Goal: Check status: Check status

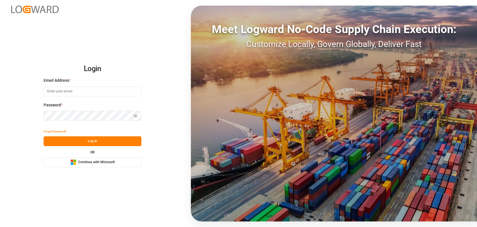
type input "[PERSON_NAME][EMAIL_ADDRESS][PERSON_NAME][DOMAIN_NAME]"
click at [71, 141] on button "Log In" at bounding box center [93, 141] width 98 height 10
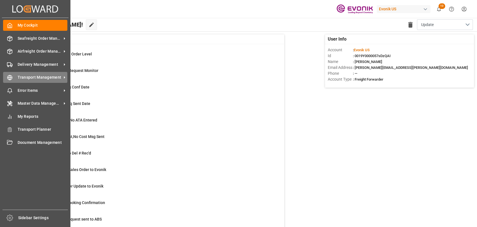
click at [10, 74] on div at bounding box center [8, 77] width 10 height 6
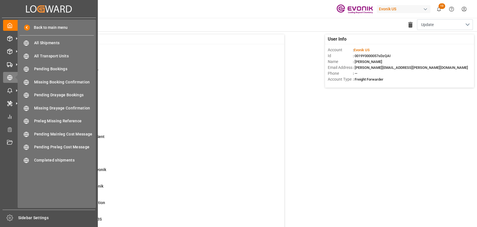
click at [42, 46] on span "All Shipments" at bounding box center [64, 43] width 60 height 6
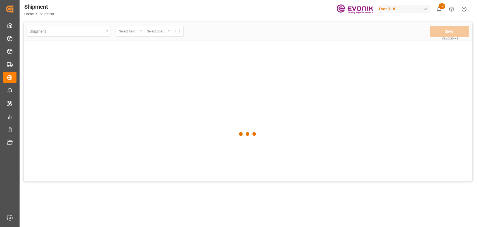
click at [145, 29] on div at bounding box center [248, 133] width 448 height 223
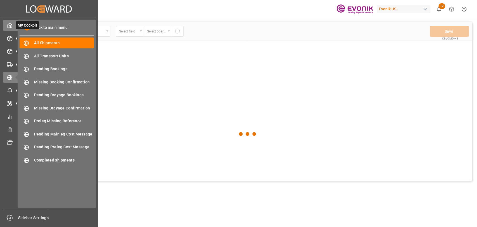
click at [13, 25] on div "My Cockpit My Cockpit" at bounding box center [49, 25] width 92 height 11
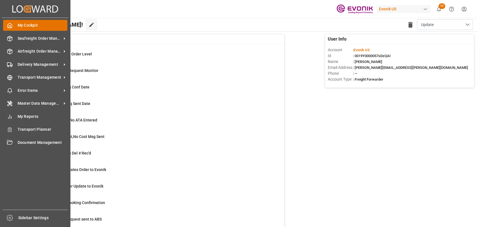
click at [30, 27] on span "My Cockpit" at bounding box center [43, 25] width 50 height 6
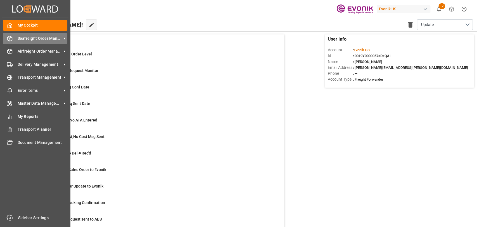
click at [31, 41] on span "Seafreight Order Management" at bounding box center [40, 39] width 44 height 6
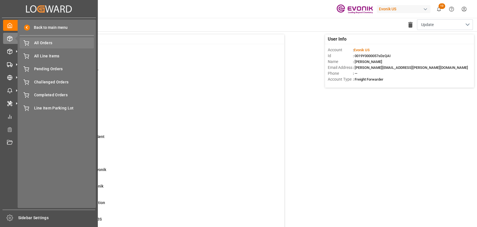
click at [36, 41] on span "All Orders" at bounding box center [64, 43] width 60 height 6
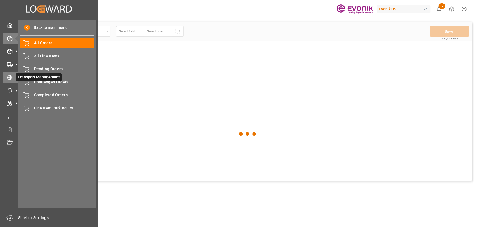
click at [10, 81] on div "Transport Management Transport Management" at bounding box center [49, 77] width 92 height 11
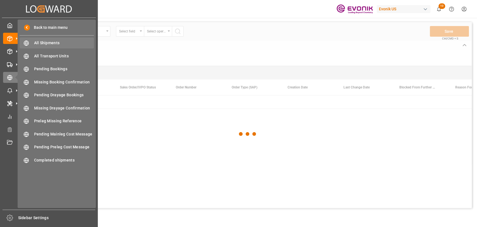
click at [53, 44] on span "All Shipments" at bounding box center [64, 43] width 60 height 6
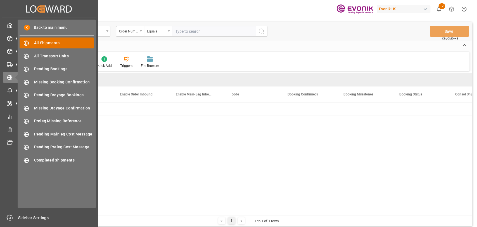
click at [49, 47] on div "All Shipments All Shipments" at bounding box center [57, 42] width 74 height 11
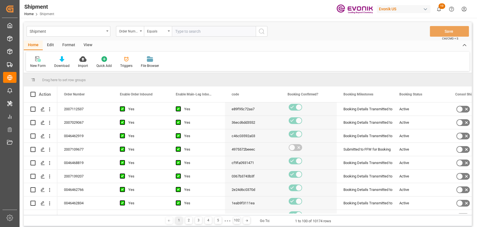
drag, startPoint x: 193, startPoint y: 35, endPoint x: 194, endPoint y: 39, distance: 4.0
click at [194, 39] on div "Shipment Order Number Equals Save Ctrl/CMD + S" at bounding box center [248, 31] width 448 height 18
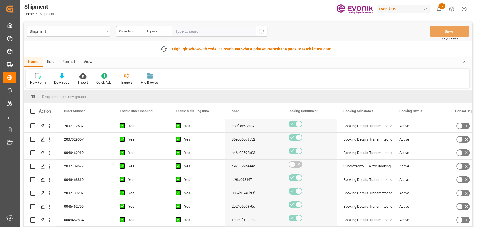
click at [193, 23] on div "Shipment Order Number Equals Save Ctrl/CMD + S" at bounding box center [248, 31] width 448 height 18
click at [193, 27] on input "text" at bounding box center [214, 31] width 84 height 11
paste input "2007137580"
type input "2007137580"
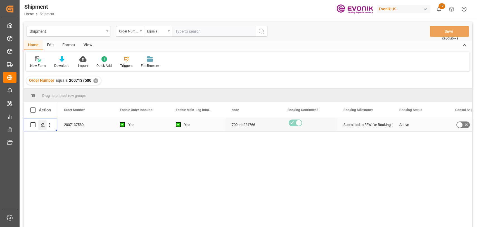
click at [38, 124] on div "Press SPACE to select this row." at bounding box center [42, 125] width 8 height 10
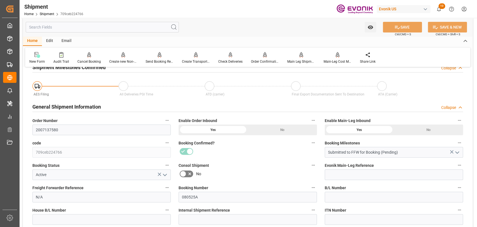
scroll to position [124, 0]
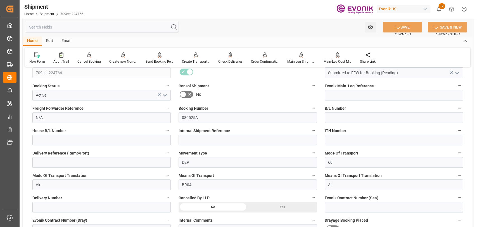
click at [96, 28] on input "text" at bounding box center [102, 27] width 153 height 11
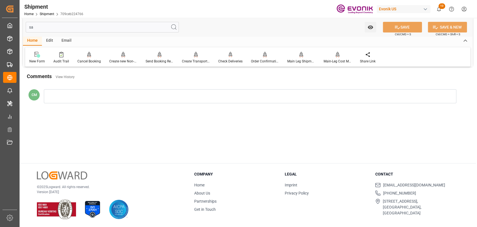
scroll to position [0, 0]
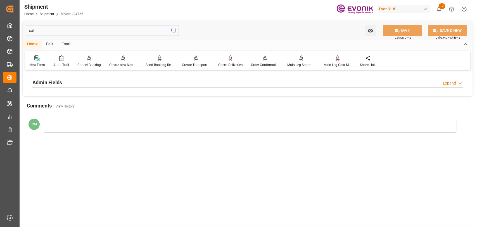
click at [47, 81] on h2 "Admin Fields" at bounding box center [47, 83] width 30 height 8
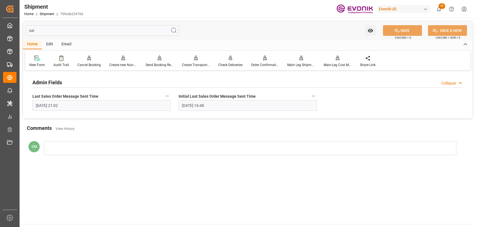
drag, startPoint x: 95, startPoint y: 27, endPoint x: 98, endPoint y: 27, distance: 3.1
click at [97, 27] on input "sal" at bounding box center [102, 30] width 153 height 11
type input "s"
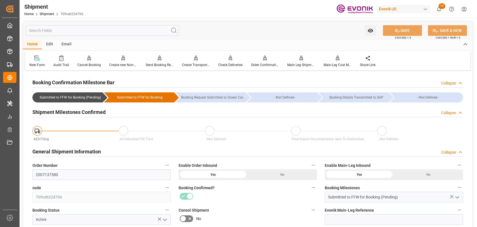
type input "Submitted to FFW for Booking (Pending)"
type input "Active"
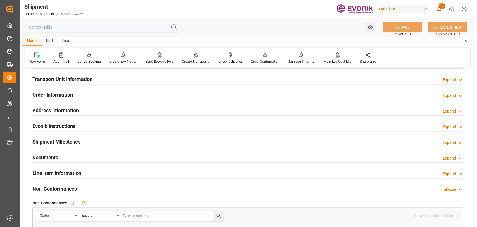
click at [64, 174] on h2 "Line Item Information" at bounding box center [56, 173] width 49 height 8
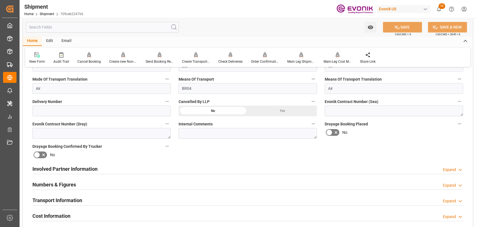
scroll to position [186, 0]
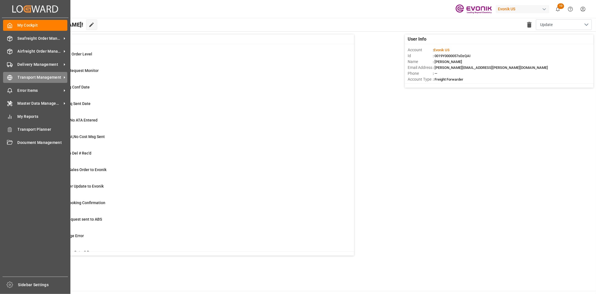
drag, startPoint x: 8, startPoint y: 79, endPoint x: 29, endPoint y: 73, distance: 21.2
click at [8, 79] on circle at bounding box center [10, 77] width 5 height 5
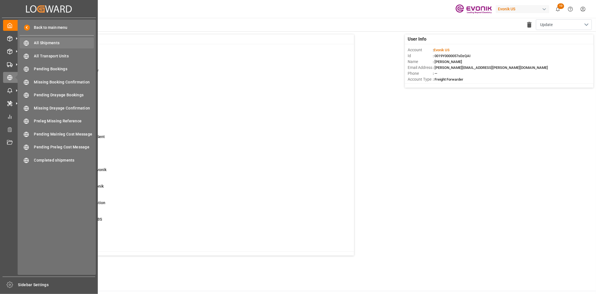
click at [64, 41] on span "All Shipments" at bounding box center [64, 43] width 60 height 6
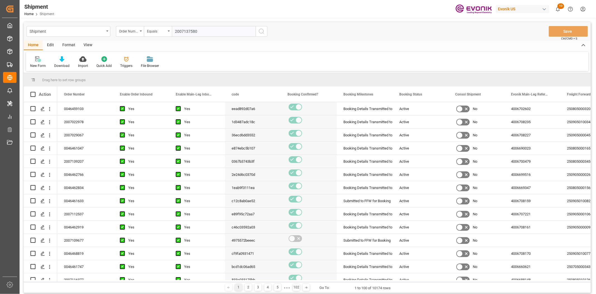
type input "2007137580"
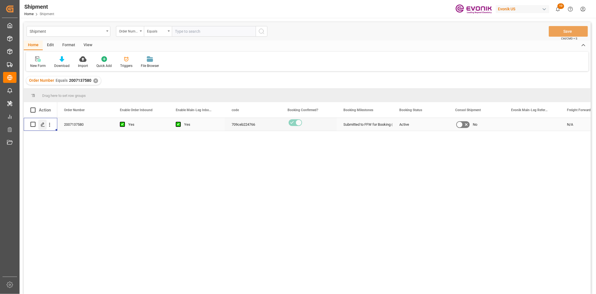
click at [43, 127] on div "Press SPACE to select this row." at bounding box center [42, 124] width 8 height 10
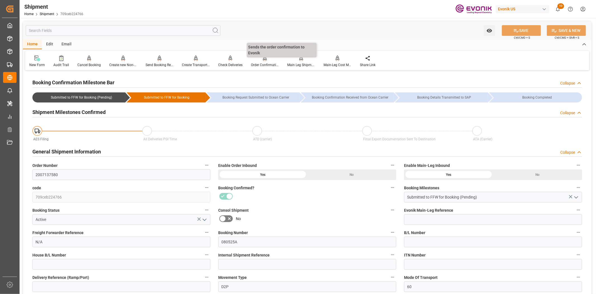
click at [261, 64] on div "Order Confirmation" at bounding box center [265, 64] width 28 height 5
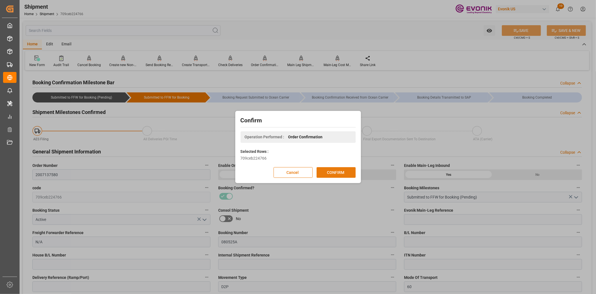
click at [333, 175] on button "CONFIRM" at bounding box center [336, 172] width 39 height 11
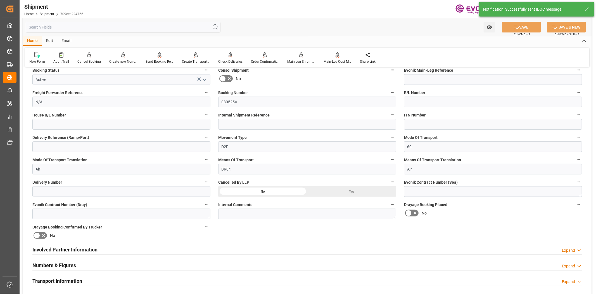
scroll to position [186, 0]
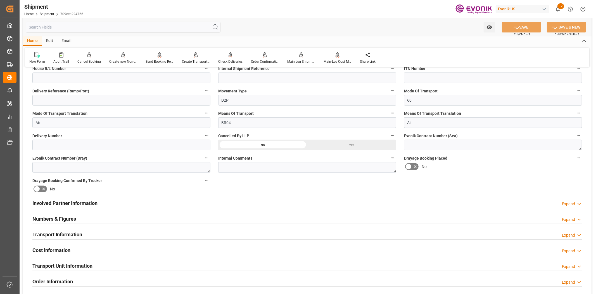
click at [69, 231] on h2 "Transport Information" at bounding box center [57, 234] width 50 height 8
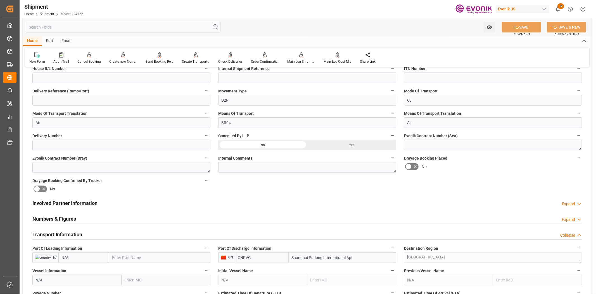
click at [69, 231] on h2 "Transport Information" at bounding box center [57, 234] width 50 height 8
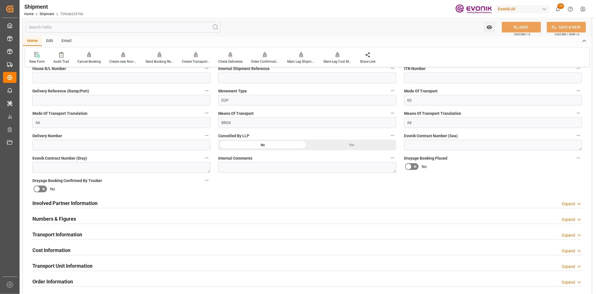
click at [67, 201] on h2 "Involved Partner Information" at bounding box center [64, 203] width 65 height 8
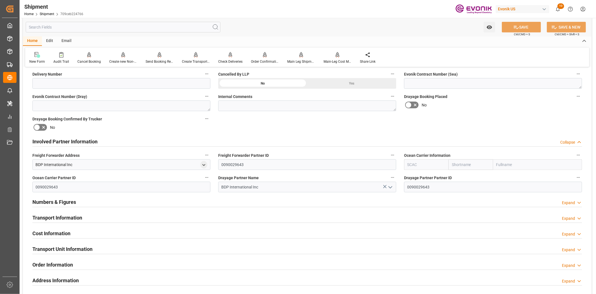
scroll to position [311, 0]
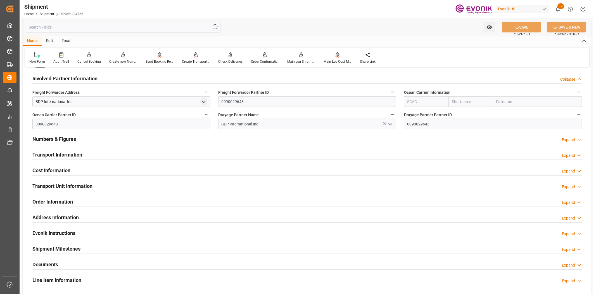
click at [54, 277] on h2 "Line Item Information" at bounding box center [56, 280] width 49 height 8
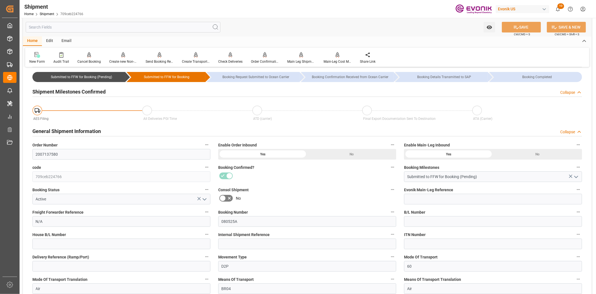
scroll to position [0, 0]
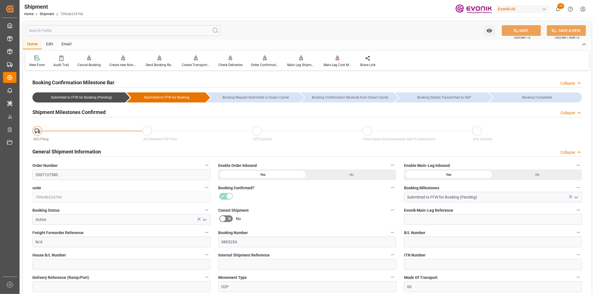
click at [202, 164] on label "Order Number" at bounding box center [121, 165] width 178 height 8
click at [203, 164] on button "Order Number" at bounding box center [206, 164] width 7 height 7
click at [35, 173] on div at bounding box center [298, 147] width 596 height 294
click at [35, 173] on div "Audits" at bounding box center [298, 147] width 596 height 294
click at [42, 173] on input "2007137580" at bounding box center [121, 174] width 178 height 11
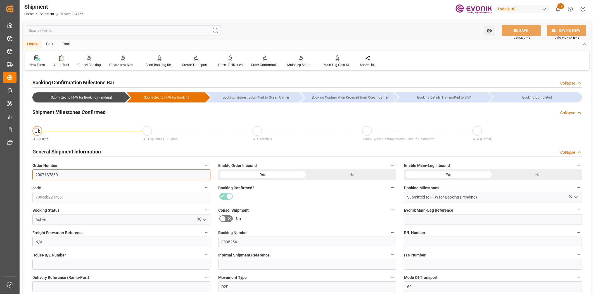
click at [42, 173] on input "2007137580" at bounding box center [121, 174] width 178 height 11
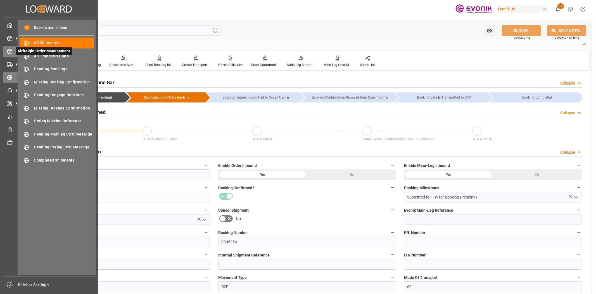
click at [9, 48] on div "Airfreight Order Management Airfreight Order Management" at bounding box center [49, 51] width 92 height 11
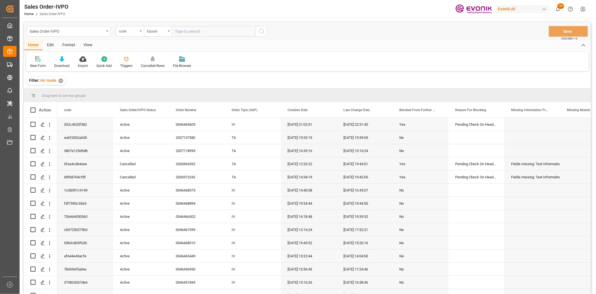
click at [141, 31] on icon "open menu" at bounding box center [141, 30] width 2 height 1
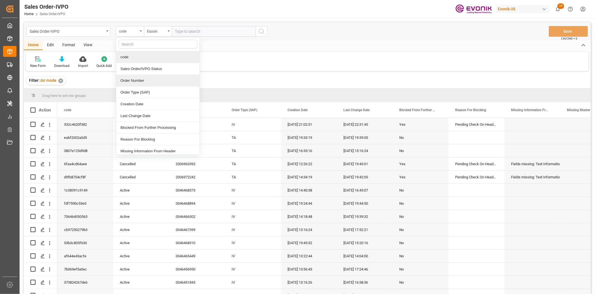
click at [137, 76] on div "Order Number" at bounding box center [157, 81] width 83 height 12
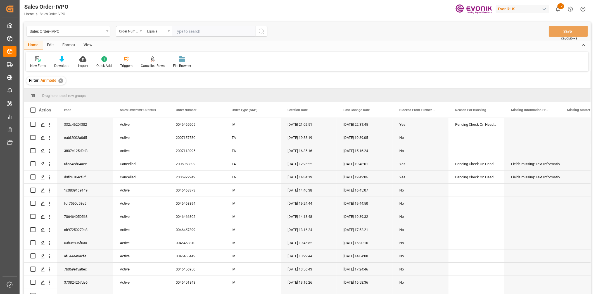
click at [203, 28] on input "text" at bounding box center [214, 31] width 84 height 11
paste input "2007137580"
type input "2007137580"
click at [266, 34] on button "search button" at bounding box center [262, 31] width 12 height 11
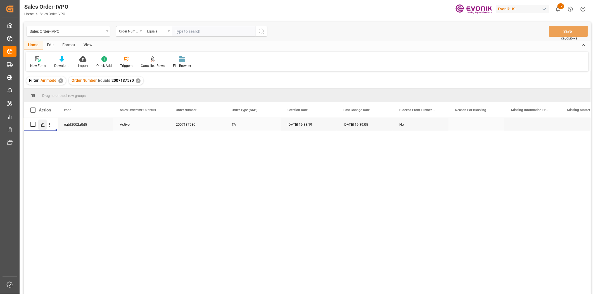
click at [39, 124] on div "Press SPACE to select this row." at bounding box center [42, 124] width 8 height 10
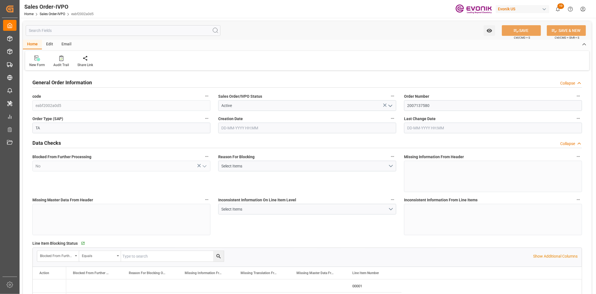
type input "14-08-2025 19:33"
type input "[DATE] 19:39"
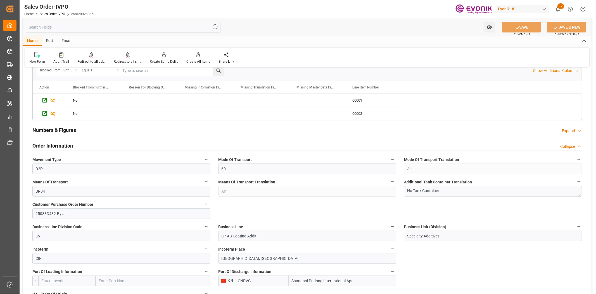
scroll to position [124, 0]
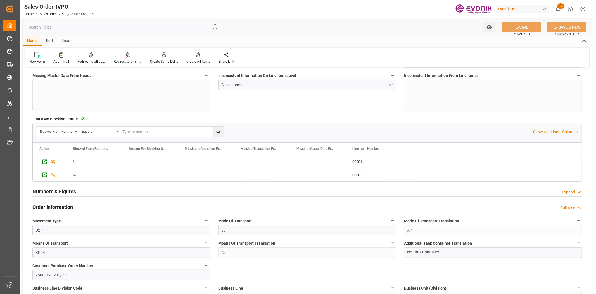
click at [548, 127] on div "Blocked From Further Processing Equals Show Additional Columns" at bounding box center [307, 131] width 549 height 17
click at [548, 130] on p "Show Additional Columns" at bounding box center [555, 132] width 44 height 6
click at [422, 175] on div "6002024fb824" at bounding box center [430, 174] width 56 height 13
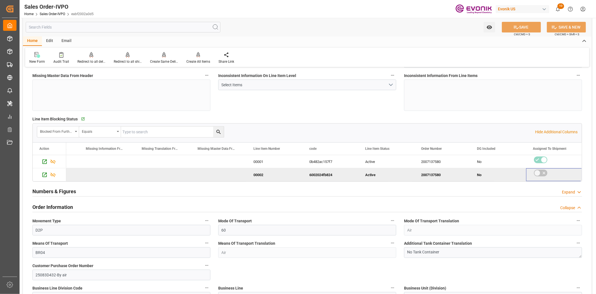
scroll to position [0, 155]
